Goal: Task Accomplishment & Management: Manage account settings

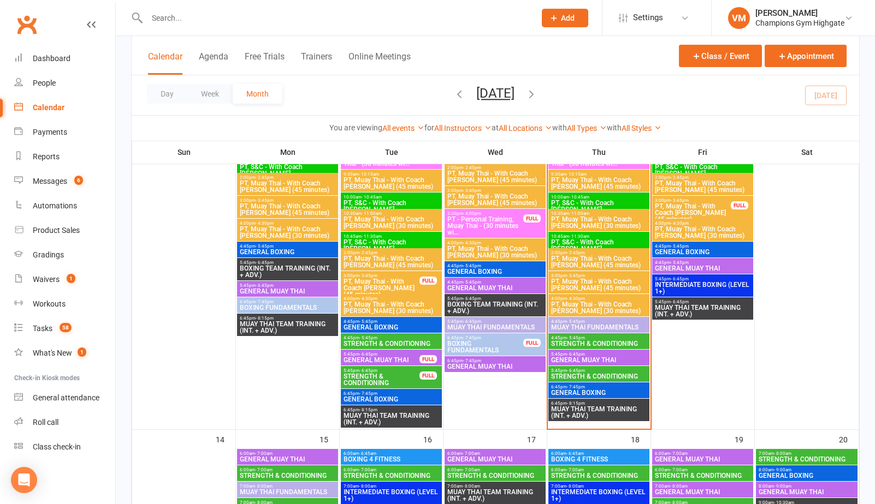
scroll to position [775, 0]
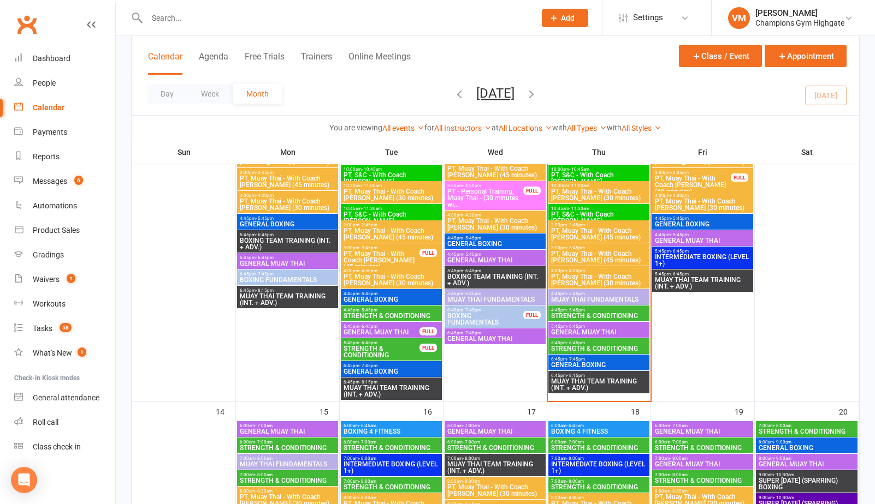
click at [586, 311] on span "4:45pm - 5:45pm" at bounding box center [598, 310] width 97 height 5
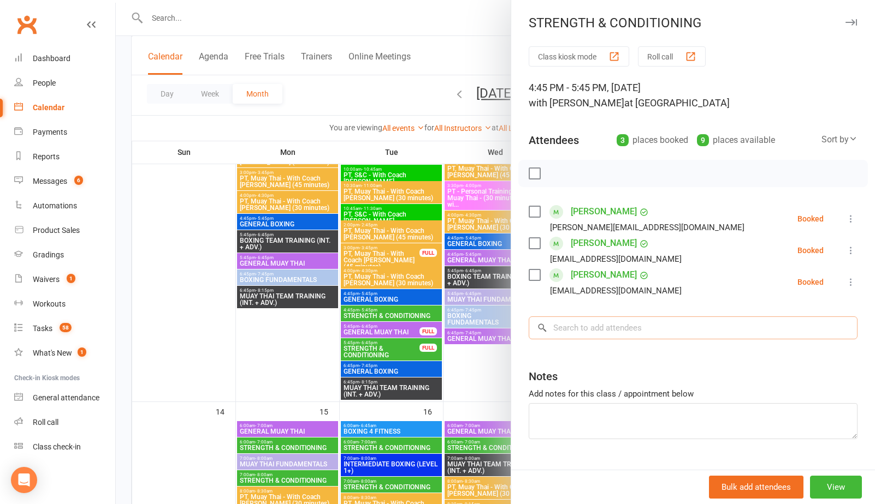
click at [565, 322] on input "search" at bounding box center [693, 328] width 329 height 23
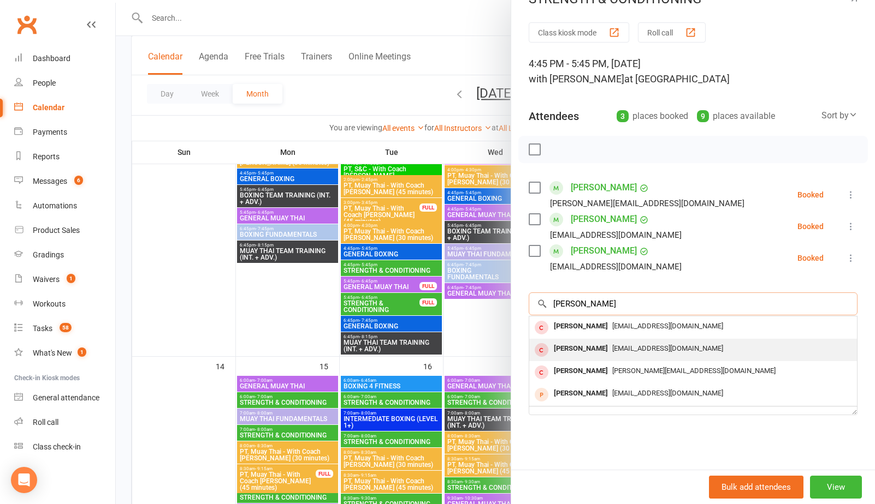
scroll to position [809, 0]
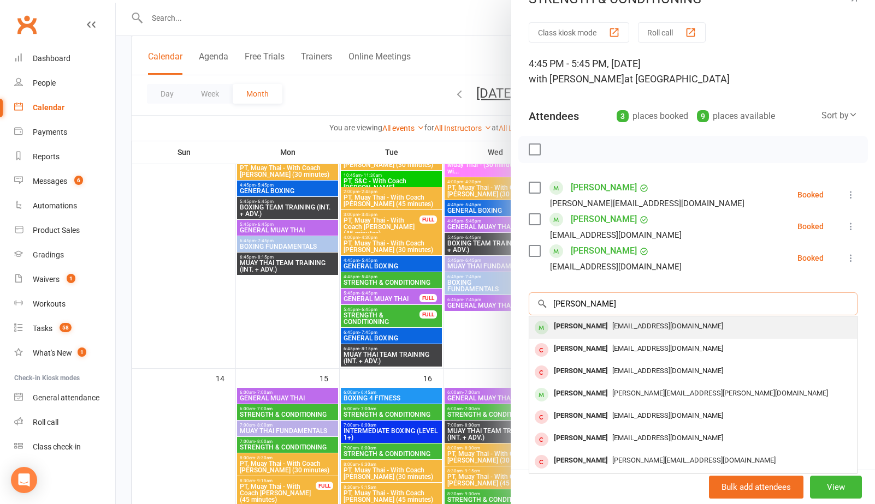
type input "bryan ort"
click at [612, 326] on span "[EMAIL_ADDRESS][DOMAIN_NAME]" at bounding box center [667, 326] width 111 height 8
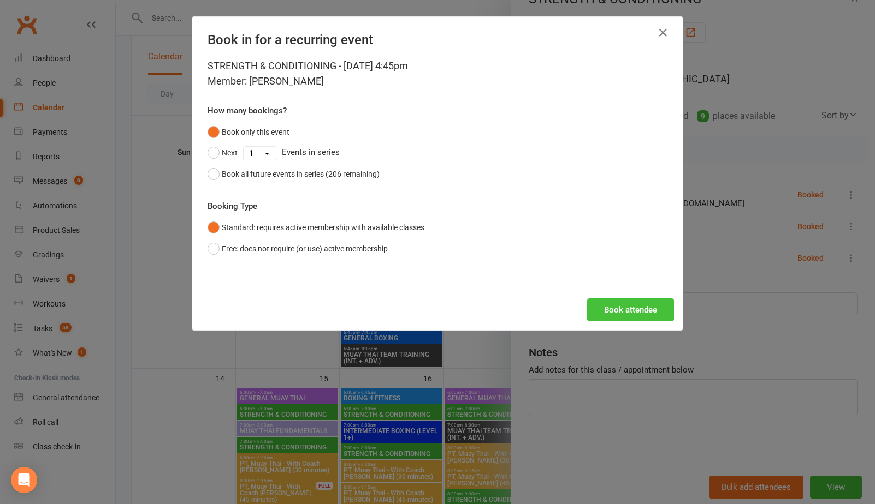
click at [621, 318] on button "Book attendee" at bounding box center [630, 310] width 87 height 23
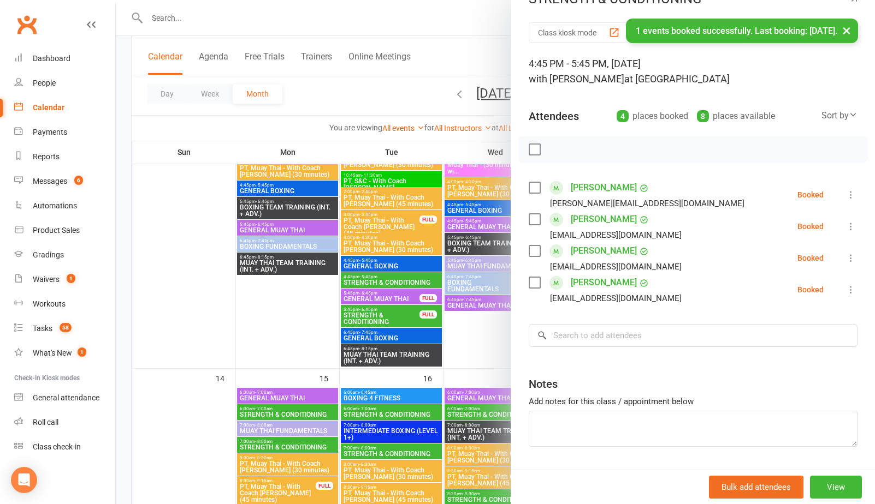
click at [482, 337] on div at bounding box center [495, 252] width 759 height 504
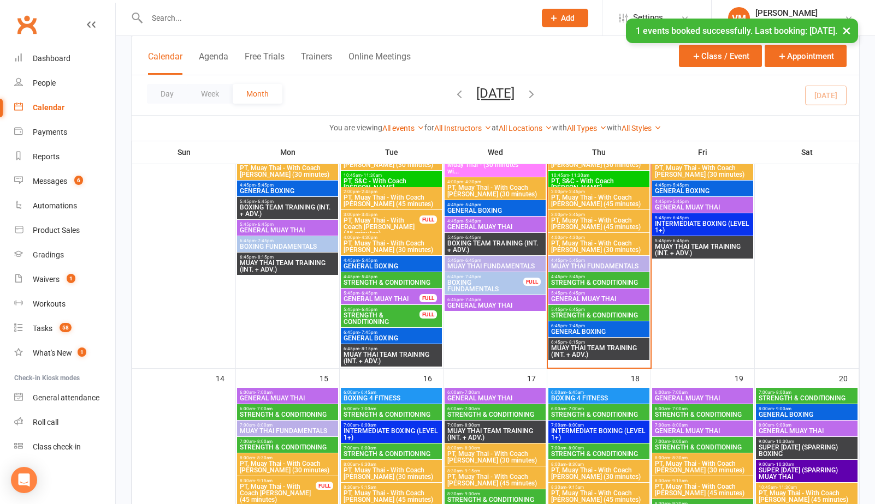
click at [599, 310] on span "5:45pm - 6:45pm" at bounding box center [598, 309] width 97 height 5
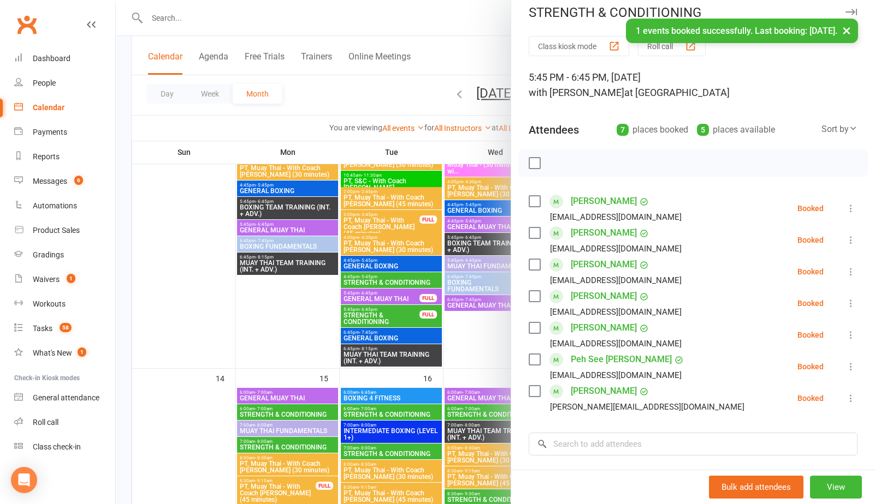
scroll to position [14, 0]
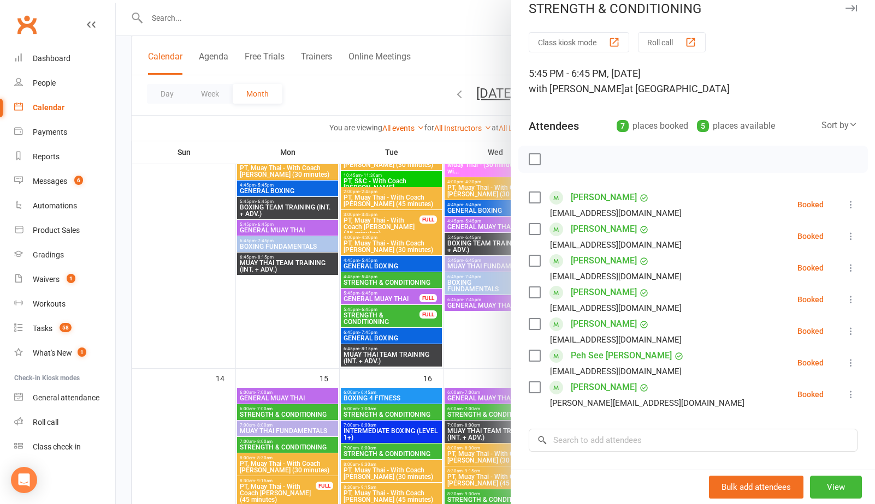
click at [474, 343] on div at bounding box center [495, 252] width 759 height 504
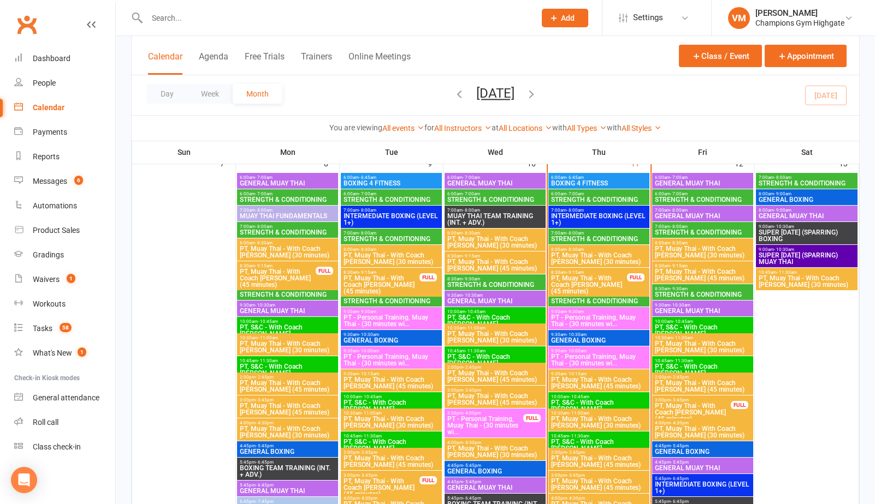
scroll to position [521, 0]
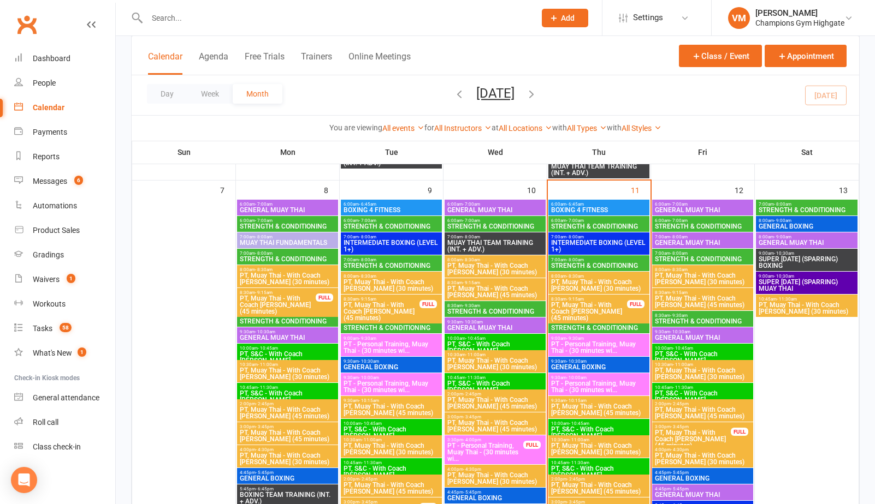
click at [581, 223] on span "STRENGTH & CONDITIONING" at bounding box center [598, 226] width 97 height 7
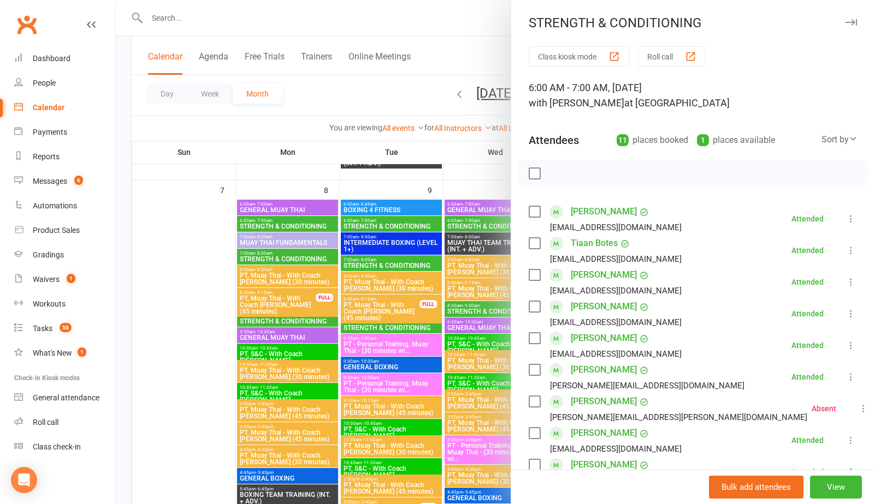
click at [464, 177] on div at bounding box center [495, 252] width 759 height 504
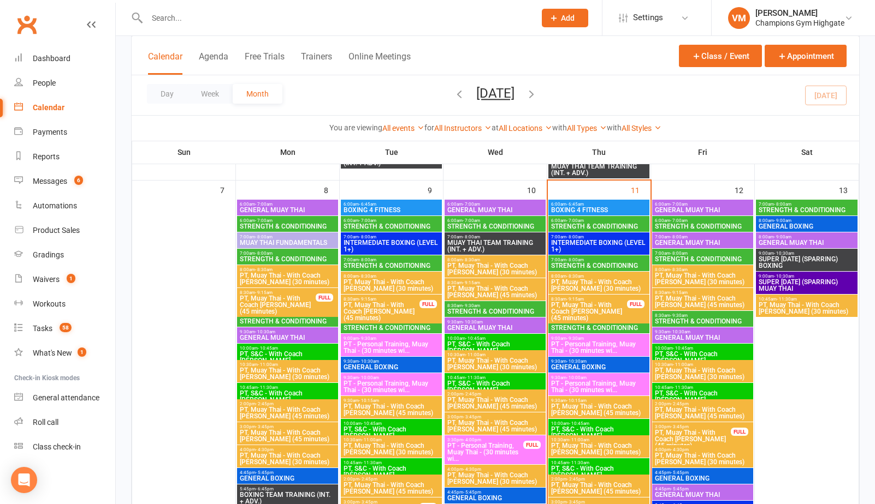
click at [700, 222] on div "6:00am - 7:00am STRENGTH & CONDITIONING" at bounding box center [702, 224] width 101 height 16
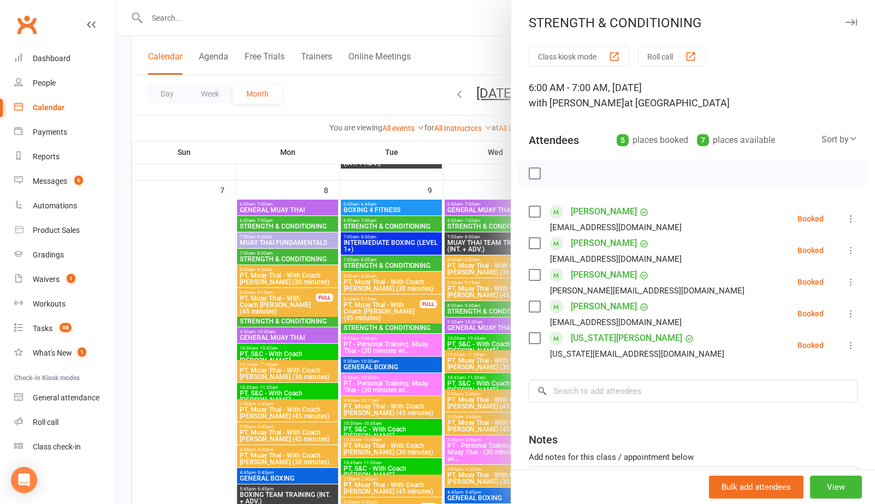
click at [443, 154] on div at bounding box center [495, 252] width 759 height 504
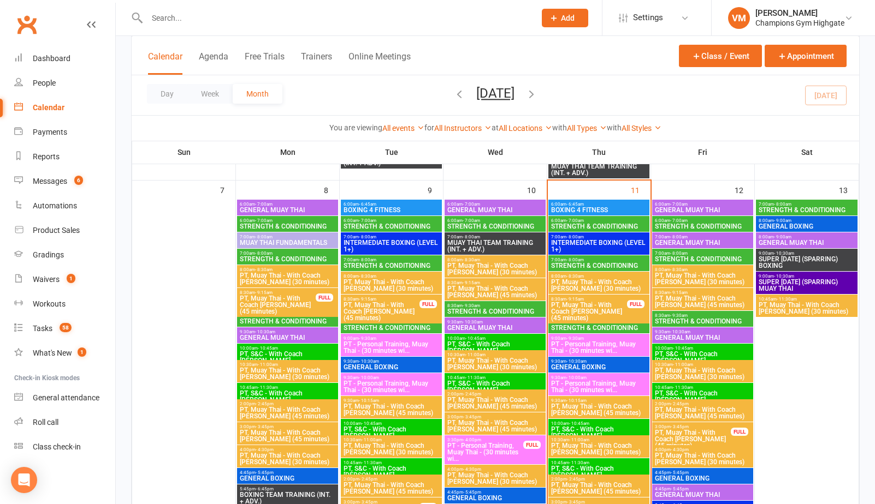
click at [672, 259] on span "STRENGTH & CONDITIONING" at bounding box center [702, 259] width 97 height 7
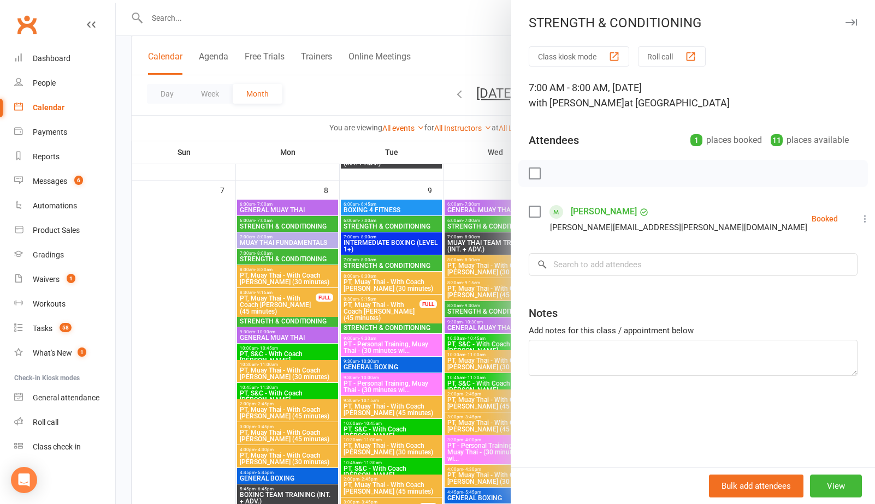
click at [476, 174] on div at bounding box center [495, 252] width 759 height 504
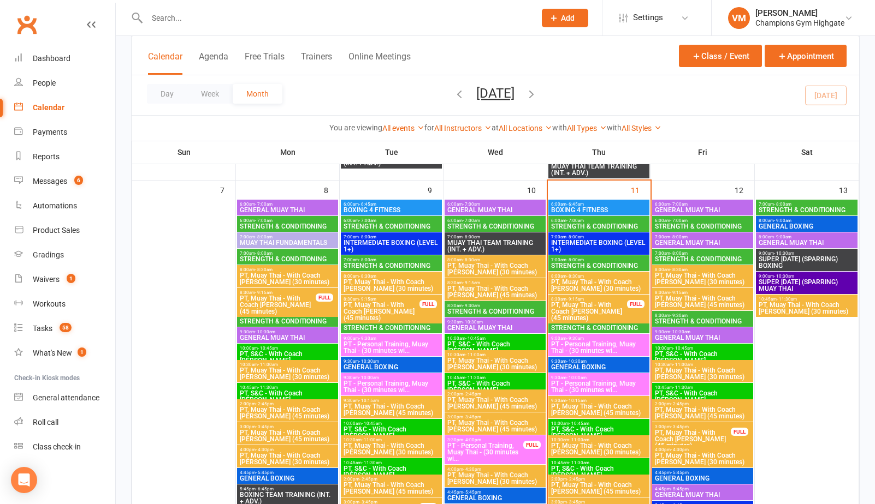
click at [575, 270] on div "7:00am - 8:00am STRENGTH & CONDITIONING" at bounding box center [598, 264] width 101 height 16
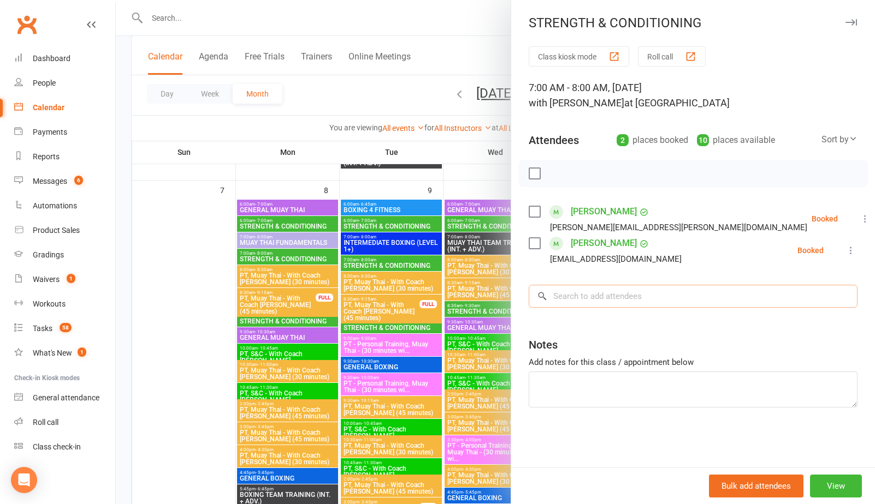
click at [610, 297] on input "search" at bounding box center [693, 296] width 329 height 23
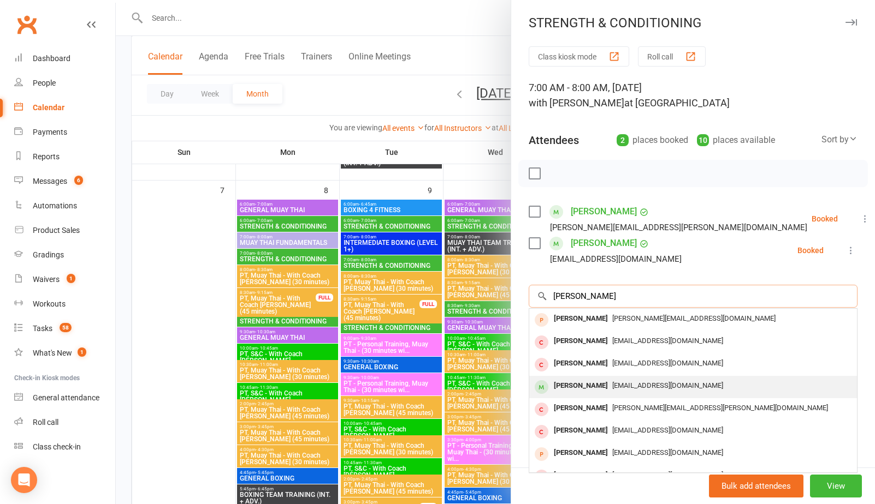
type input "alexandre"
click at [640, 387] on span "Alexandremuller.paca@gmail.com" at bounding box center [667, 386] width 111 height 8
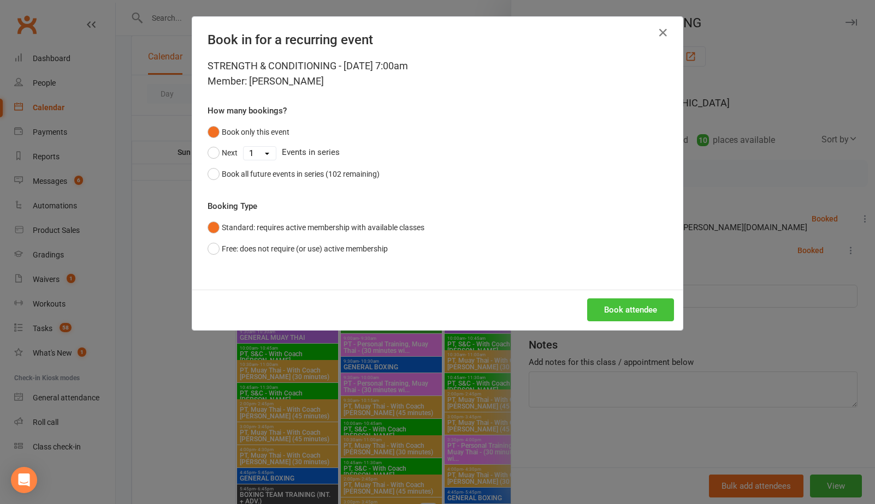
click at [616, 306] on button "Book attendee" at bounding box center [630, 310] width 87 height 23
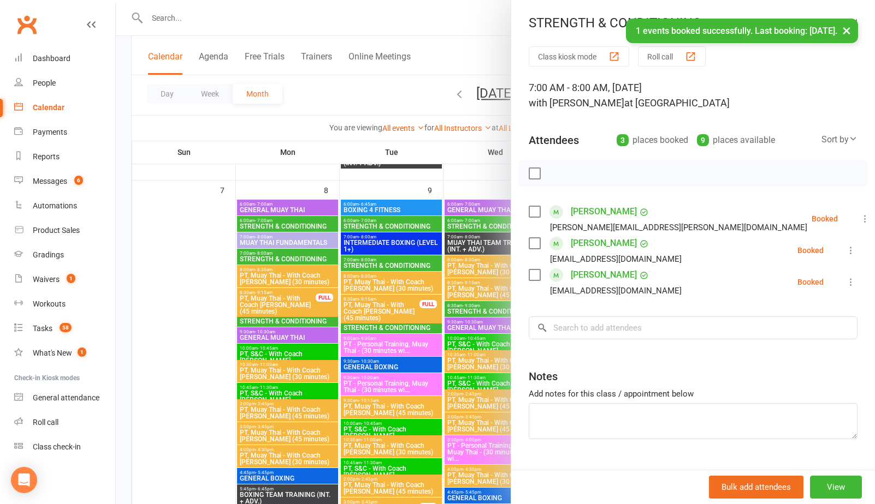
click at [532, 176] on label at bounding box center [534, 173] width 11 height 11
click at [557, 169] on icon "button" at bounding box center [558, 173] width 9 height 9
click at [532, 178] on label at bounding box center [534, 173] width 11 height 11
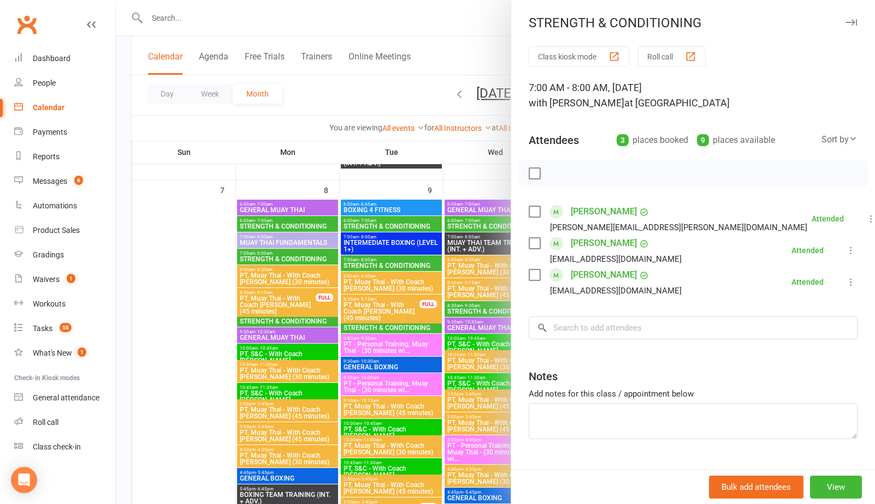
click at [421, 200] on div at bounding box center [495, 252] width 759 height 504
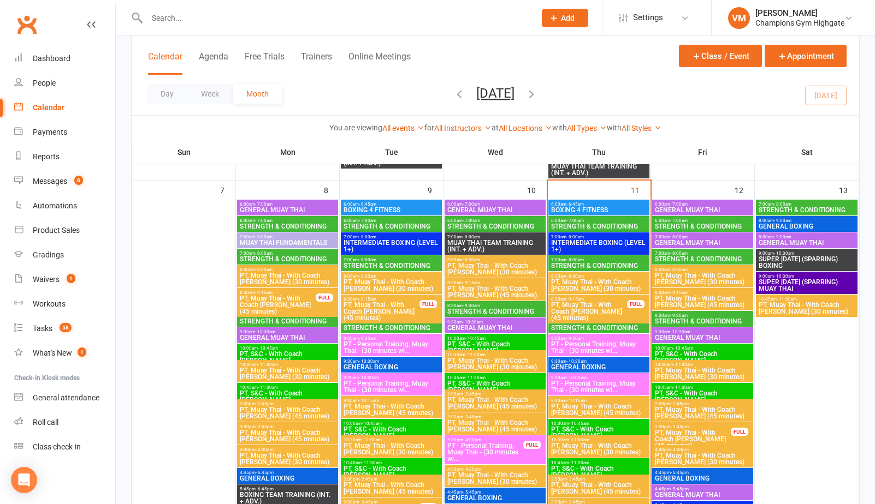
click at [579, 325] on span "STRENGTH & CONDITIONING" at bounding box center [598, 328] width 97 height 7
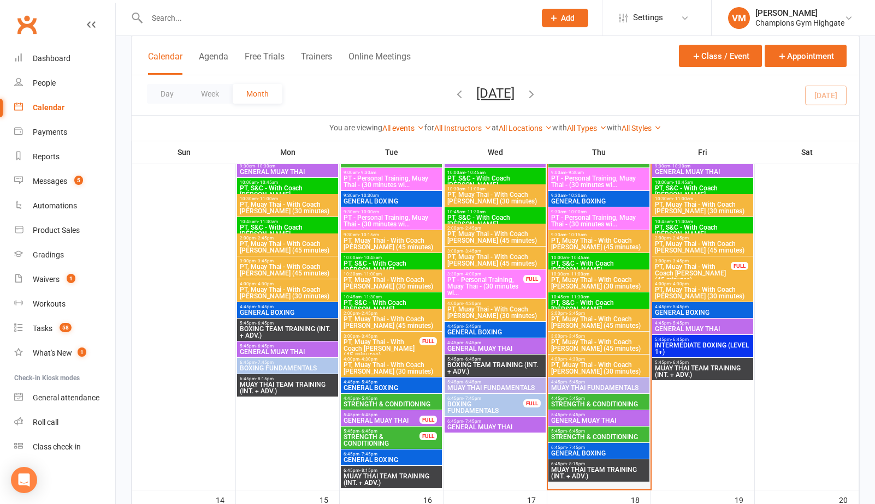
scroll to position [740, 0]
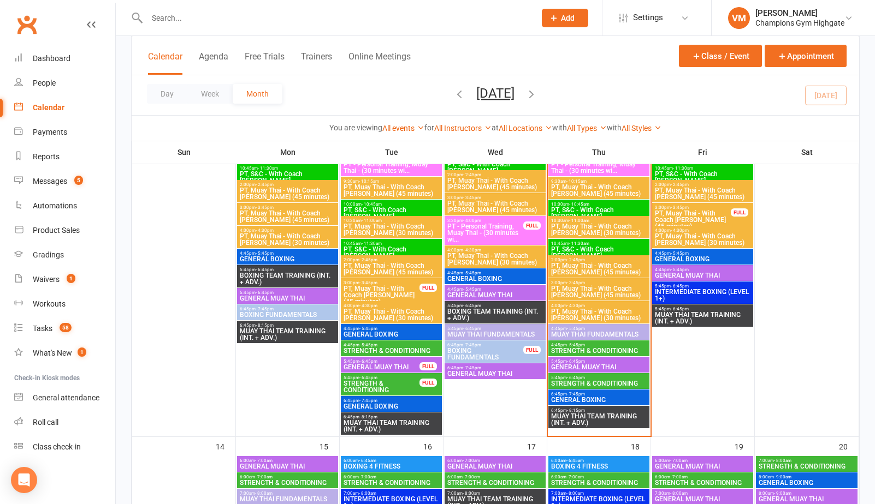
click at [602, 381] on span "STRENGTH & CONDITIONING" at bounding box center [598, 384] width 97 height 7
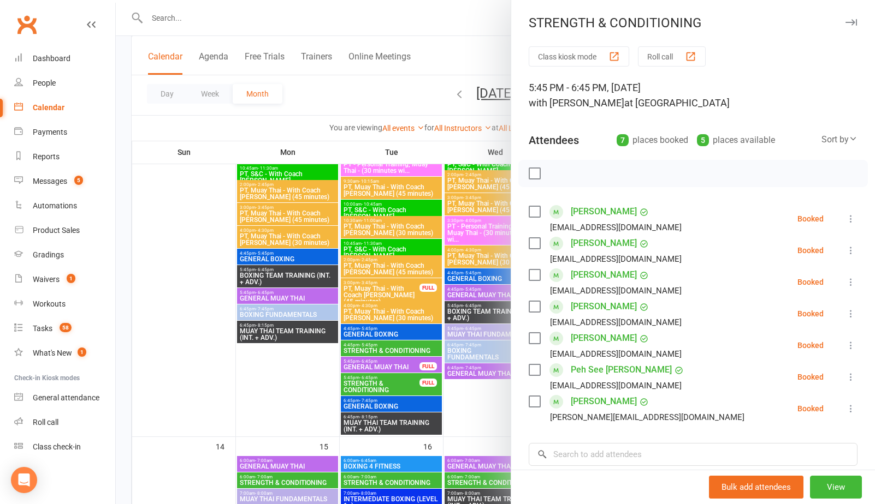
click at [494, 418] on div at bounding box center [495, 252] width 759 height 504
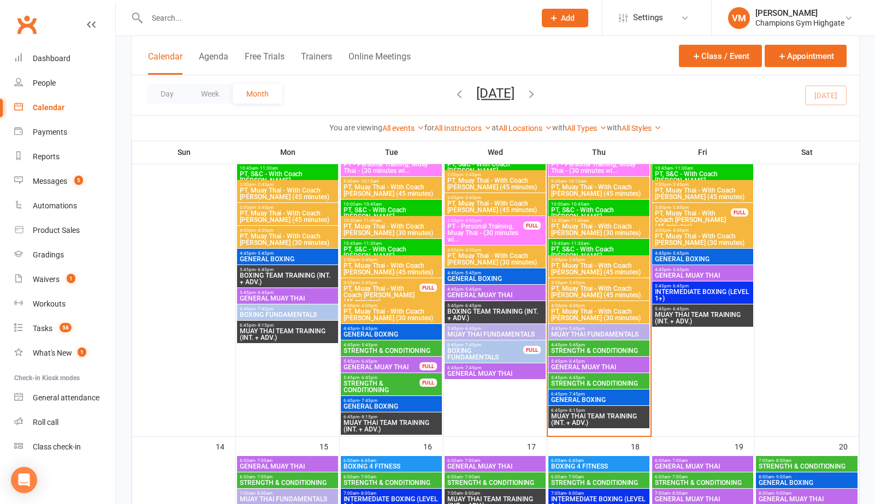
click at [602, 348] on span "STRENGTH & CONDITIONING" at bounding box center [598, 351] width 97 height 7
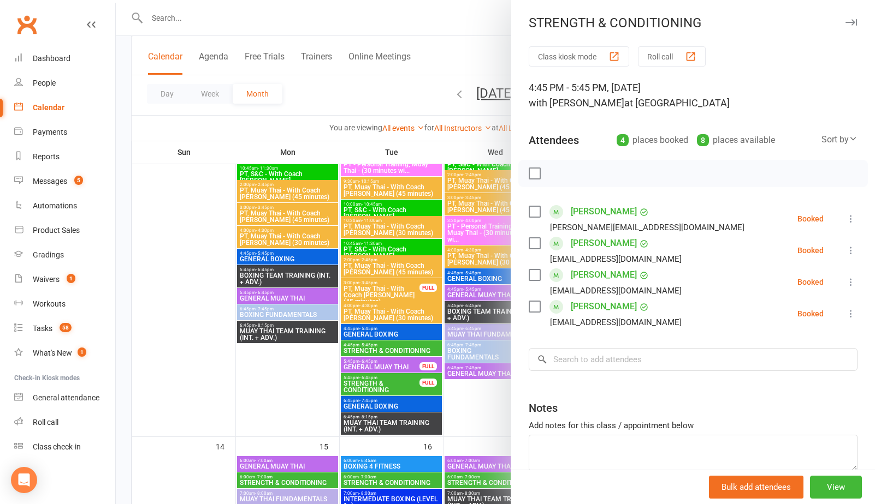
click at [488, 415] on div at bounding box center [495, 252] width 759 height 504
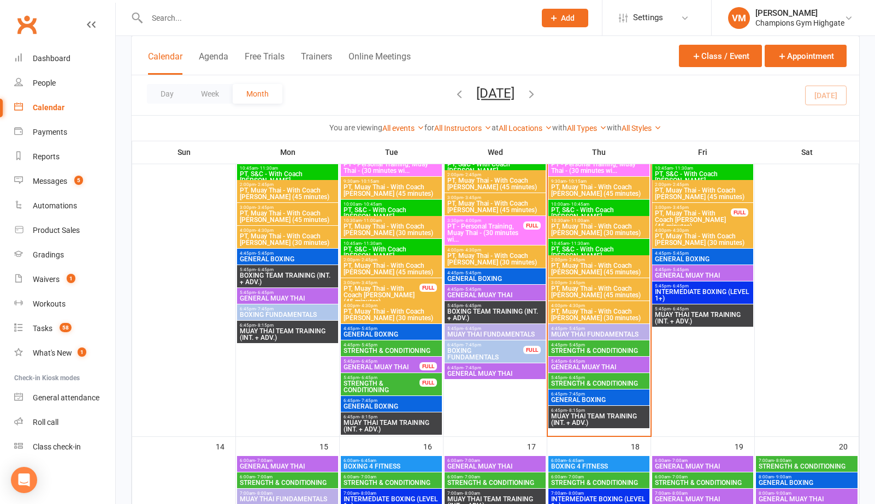
click at [631, 385] on span "STRENGTH & CONDITIONING" at bounding box center [598, 384] width 97 height 7
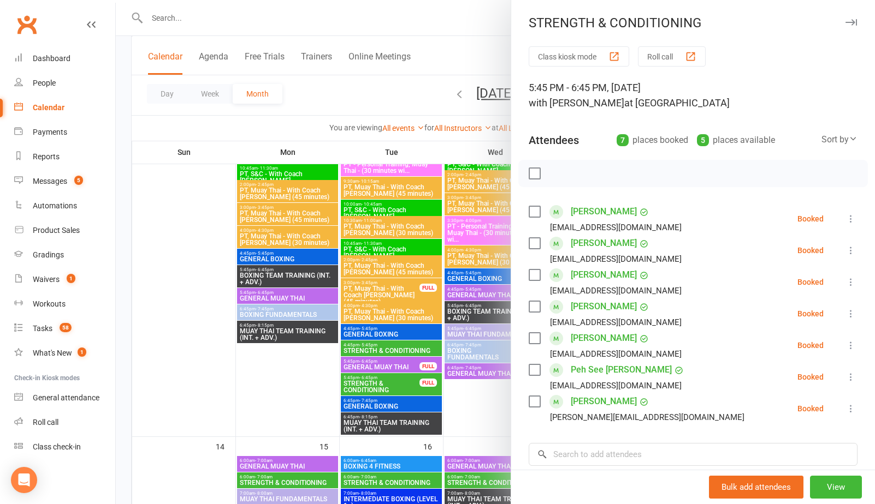
click at [484, 387] on div at bounding box center [495, 252] width 759 height 504
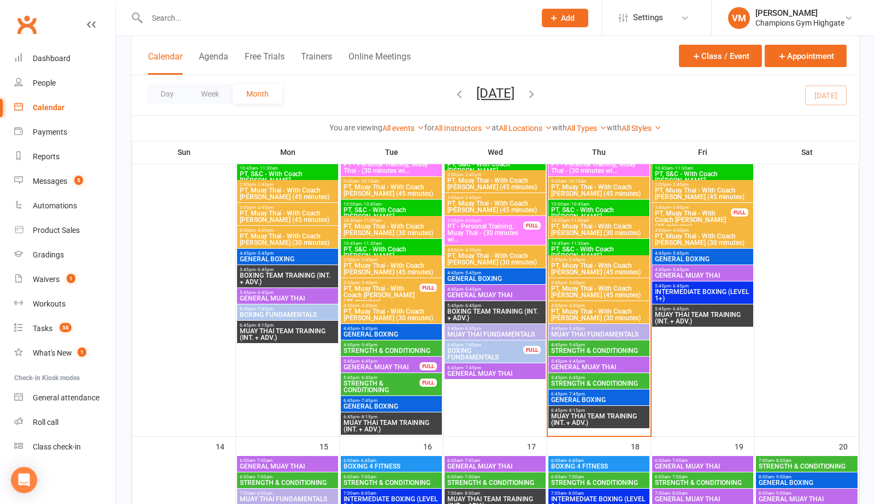
click at [587, 377] on span "5:45pm - 6:45pm" at bounding box center [598, 378] width 97 height 5
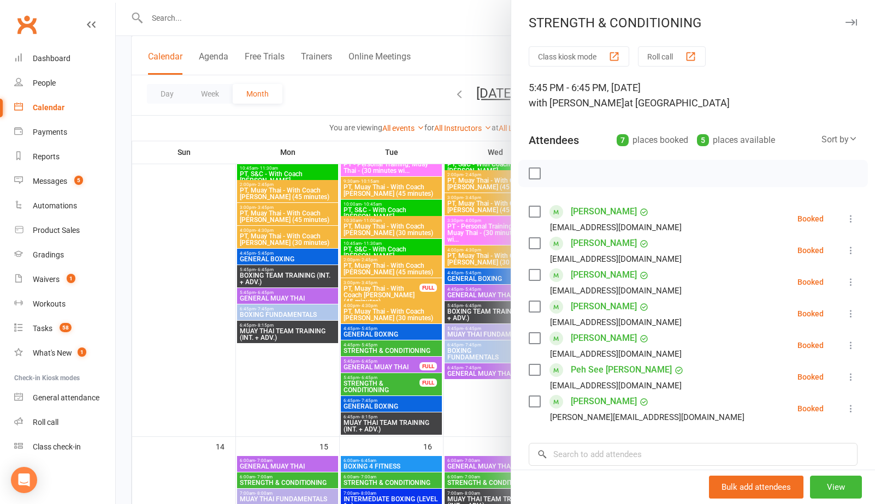
click at [491, 409] on div at bounding box center [495, 252] width 759 height 504
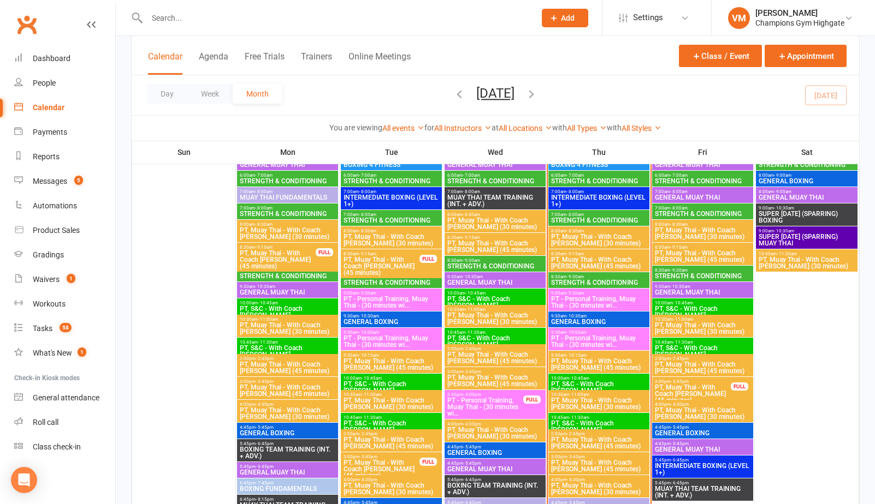
scroll to position [557, 0]
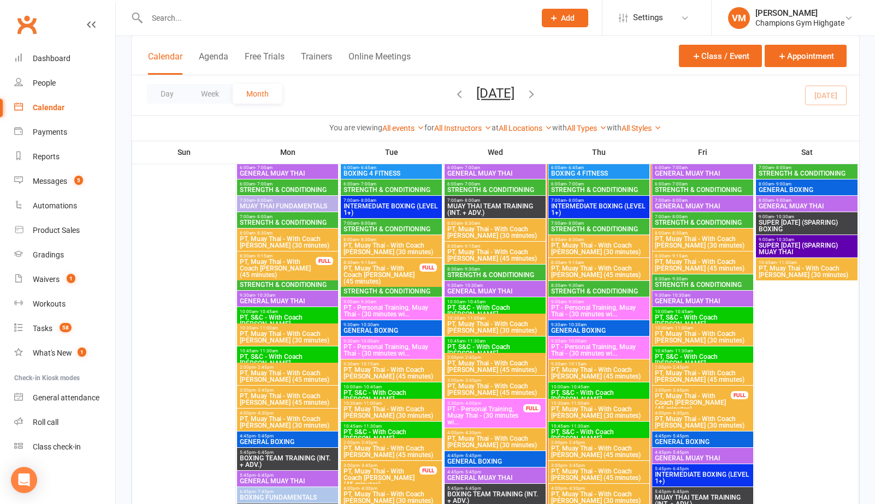
click at [602, 287] on span "8:30am - 9:30am" at bounding box center [598, 285] width 97 height 5
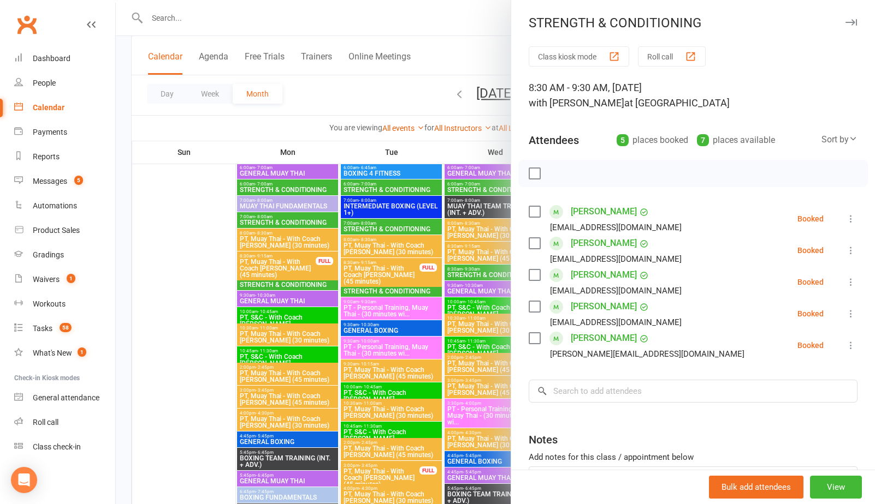
click at [533, 341] on label at bounding box center [534, 338] width 11 height 11
click at [530, 308] on label at bounding box center [534, 306] width 11 height 11
click at [557, 173] on icon "button" at bounding box center [559, 174] width 12 height 12
click at [530, 310] on label at bounding box center [534, 306] width 11 height 11
click at [533, 336] on label at bounding box center [534, 338] width 11 height 11
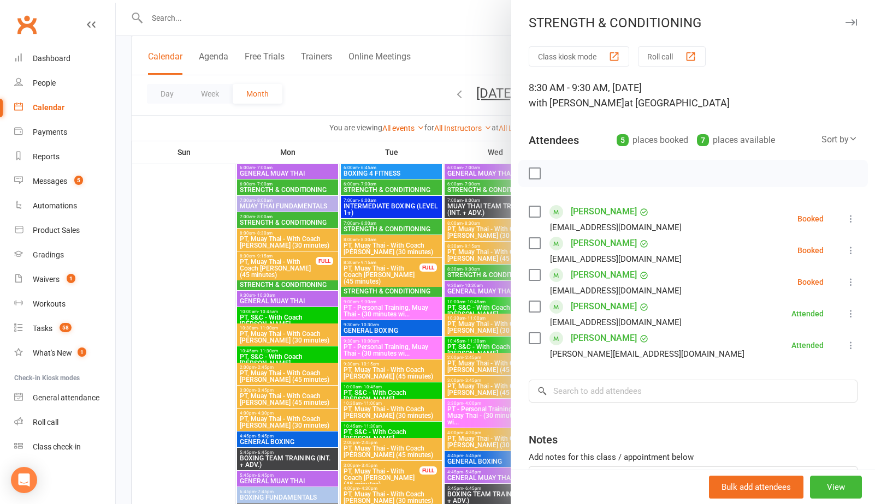
click at [541, 280] on div "[PERSON_NAME] [EMAIL_ADDRESS][DOMAIN_NAME]" at bounding box center [607, 282] width 157 height 32
click at [532, 266] on div "[PERSON_NAME] [EMAIL_ADDRESS][DOMAIN_NAME]" at bounding box center [607, 282] width 157 height 32
click at [535, 275] on label at bounding box center [534, 275] width 11 height 11
click at [562, 171] on icon "button" at bounding box center [559, 174] width 12 height 12
click at [533, 271] on label at bounding box center [534, 275] width 11 height 11
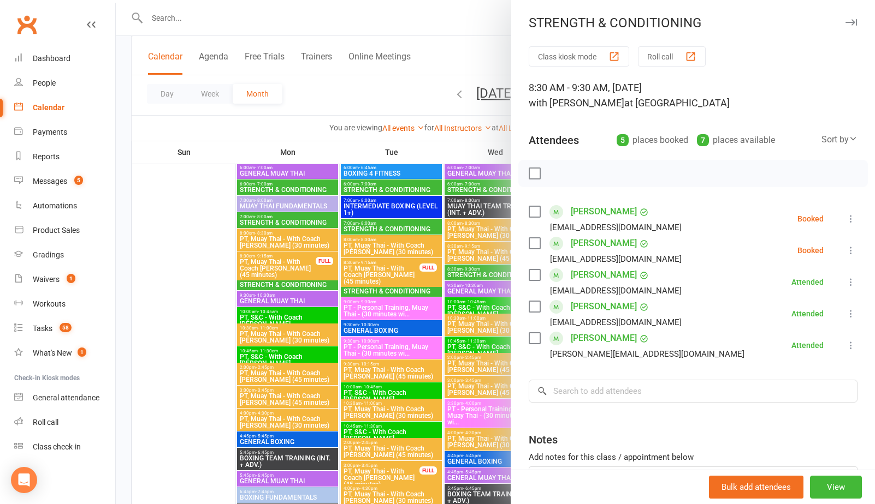
scroll to position [577, 0]
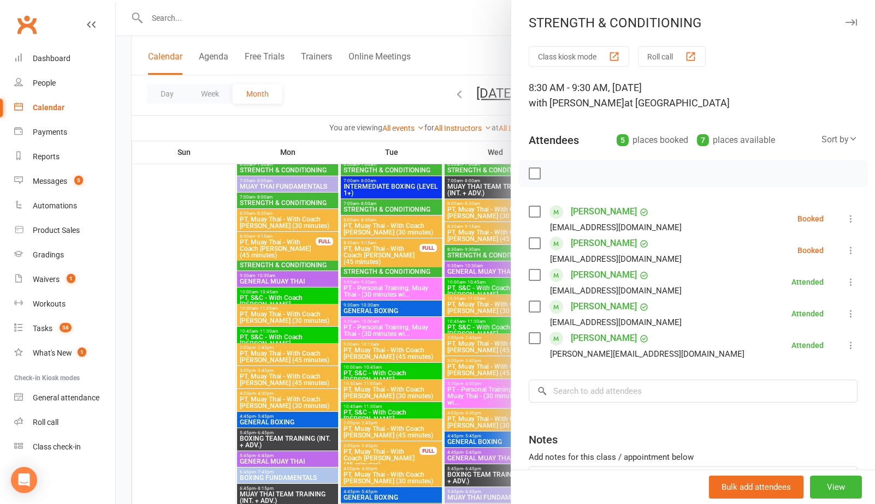
click at [532, 214] on label at bounding box center [534, 211] width 11 height 11
click at [557, 180] on button "button" at bounding box center [558, 173] width 19 height 19
click at [537, 212] on label at bounding box center [534, 211] width 11 height 11
